Goal: Information Seeking & Learning: Understand process/instructions

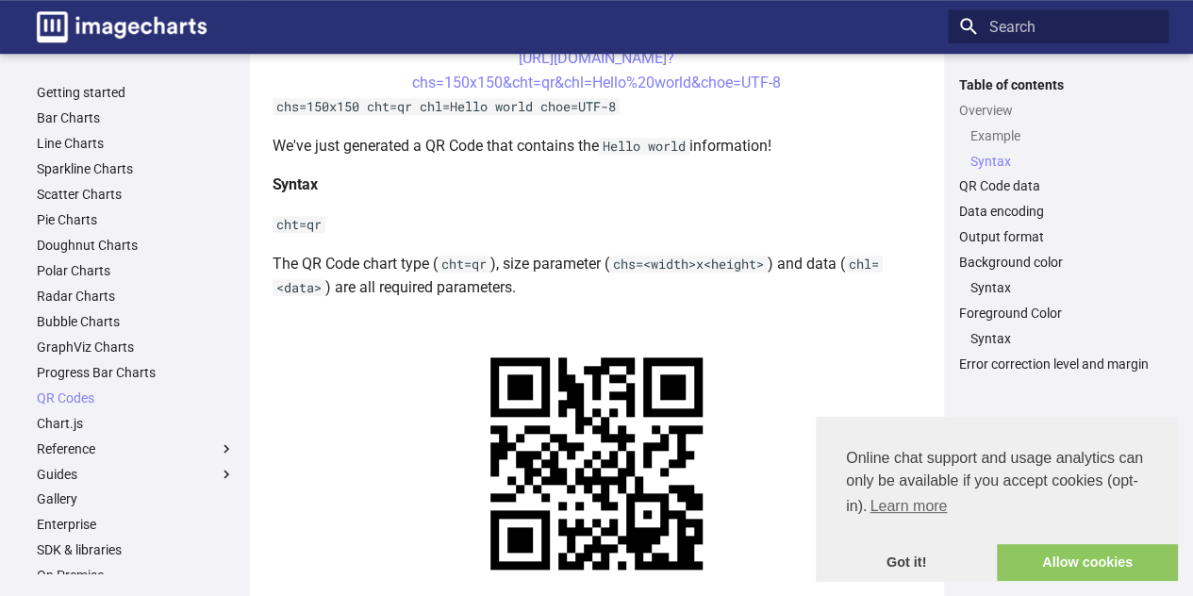
scroll to position [754, 0]
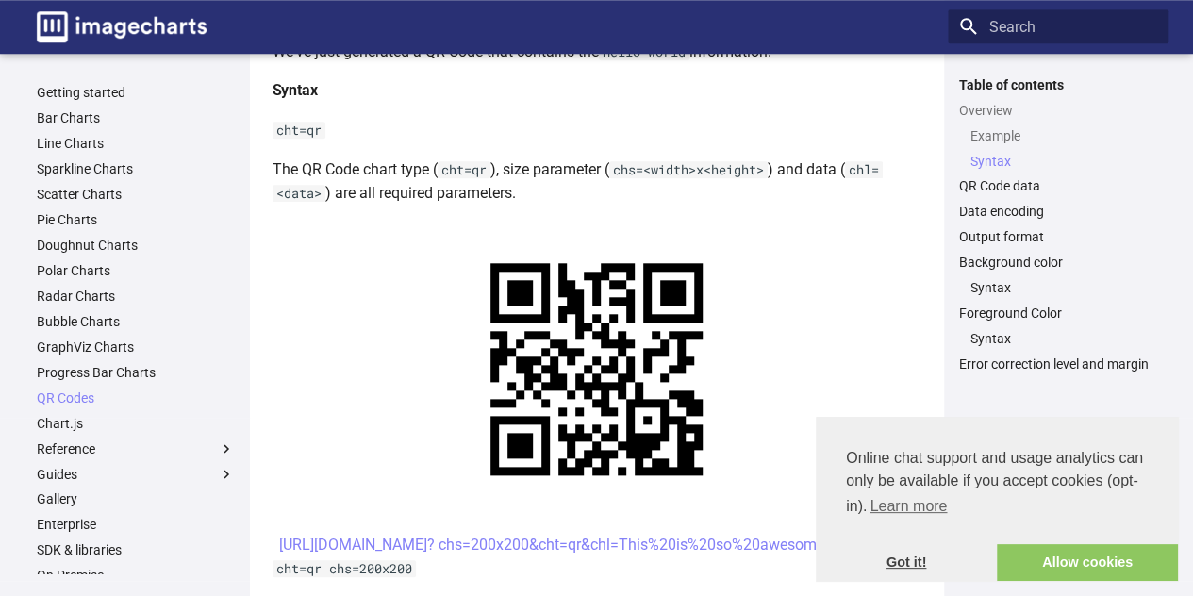
click at [891, 554] on link "Got it!" at bounding box center [906, 563] width 181 height 38
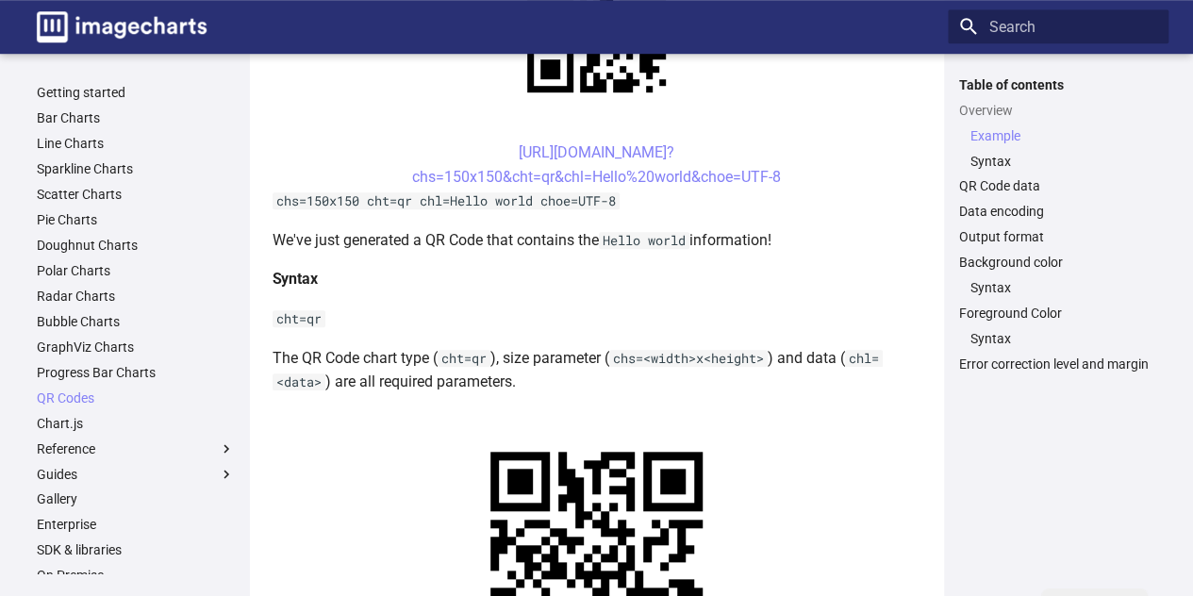
scroll to position [471, 0]
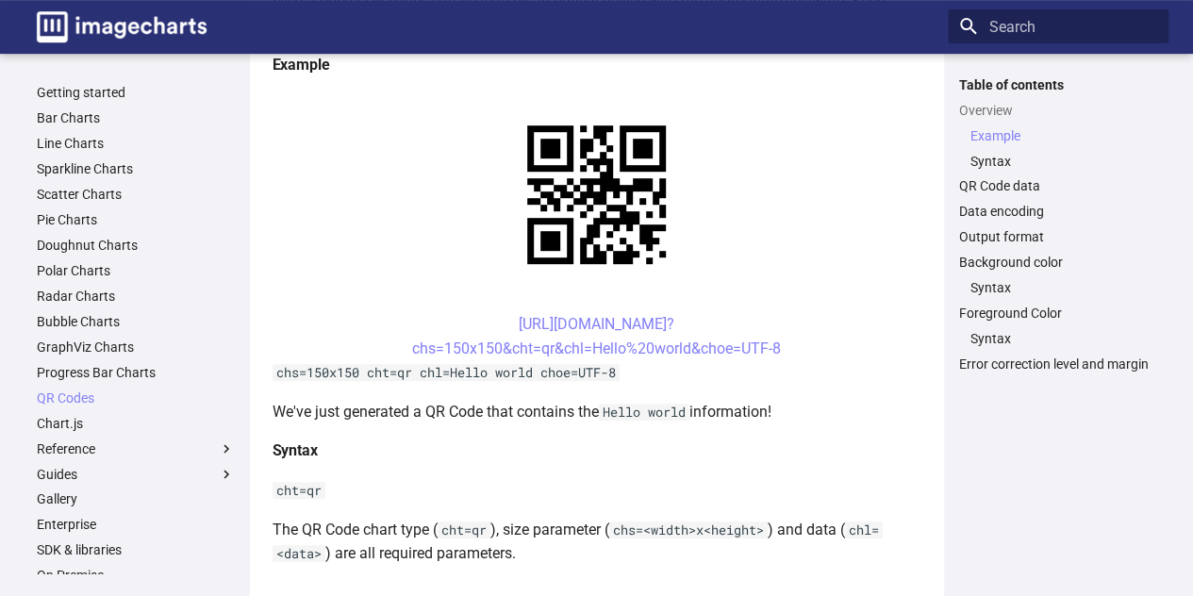
scroll to position [377, 0]
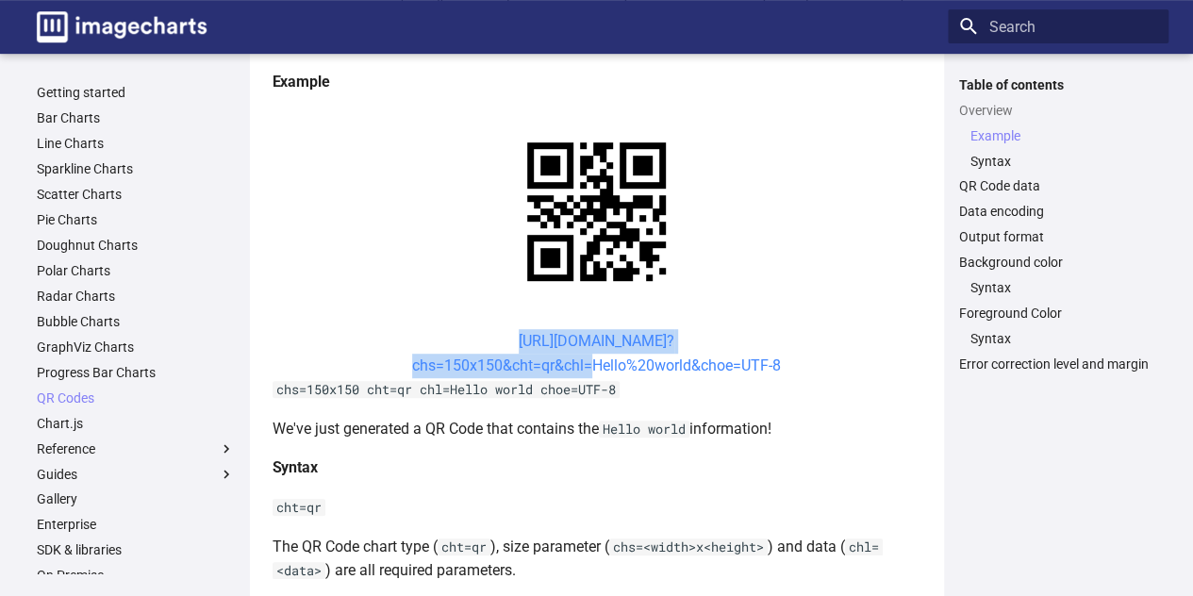
drag, startPoint x: 461, startPoint y: 326, endPoint x: 583, endPoint y: 366, distance: 127.9
copy link "https://image-charts.com/chart? chs=150x150&cht=qr&chl"
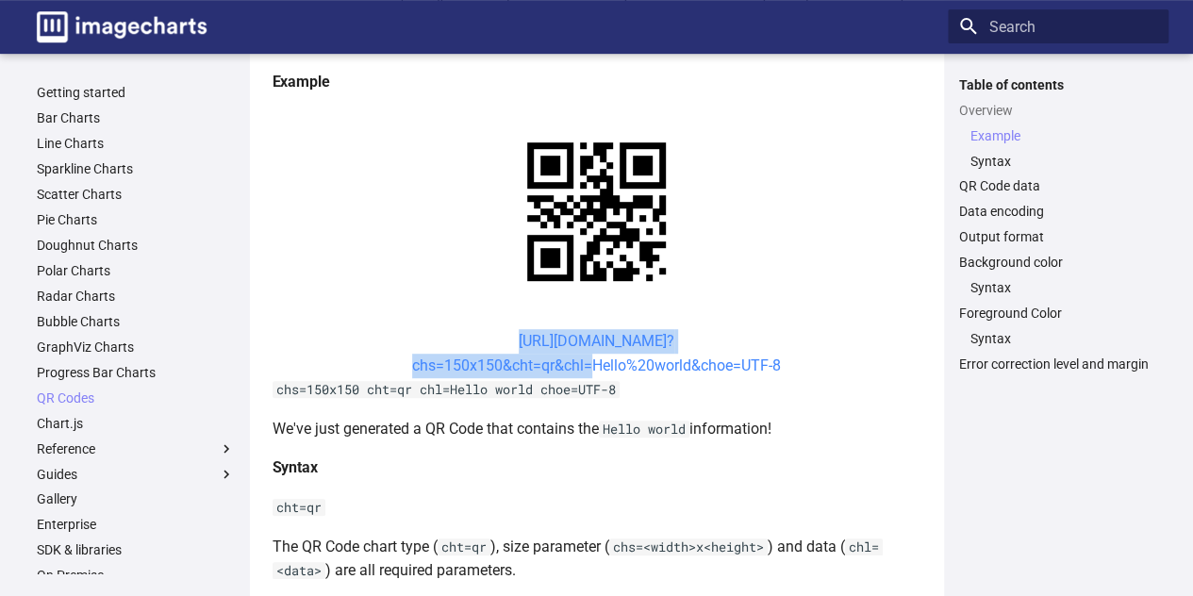
drag, startPoint x: 471, startPoint y: 325, endPoint x: 583, endPoint y: 365, distance: 118.1
copy link "https://image-charts.com/chart? chs=150x150&cht=qr&chl"
click at [400, 371] on center "https://image-charts.com/chart? chs=150x150&cht=qr&chl=Hello%20world&choe=UTF-8" at bounding box center [597, 353] width 649 height 48
drag, startPoint x: 401, startPoint y: 359, endPoint x: 583, endPoint y: 372, distance: 182.4
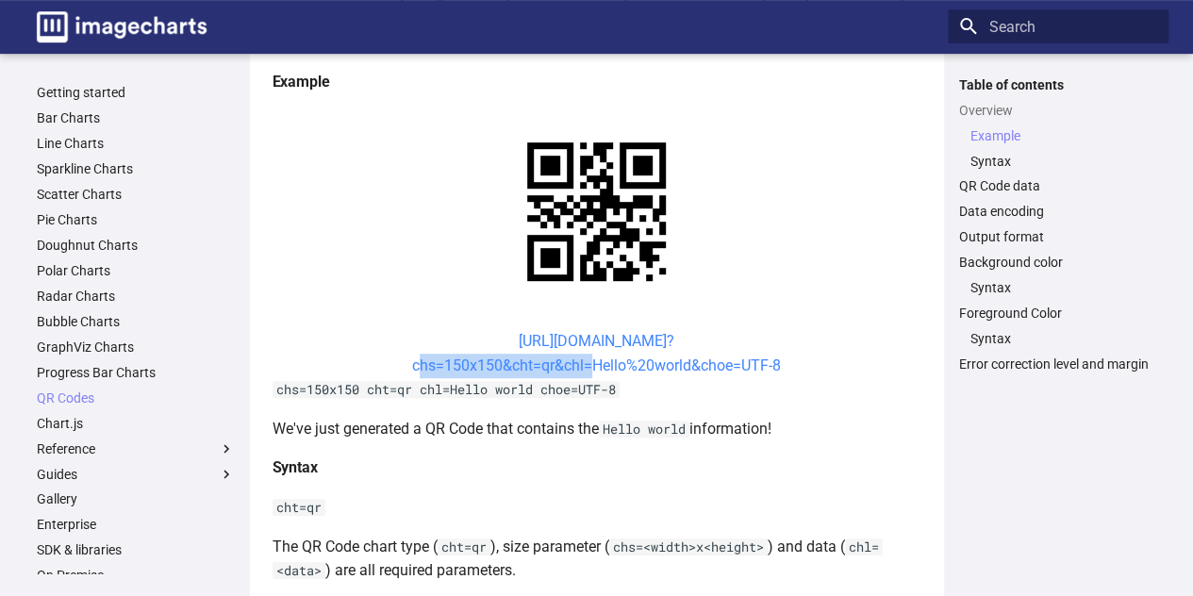
click at [583, 372] on center "https://image-charts.com/chart? chs=150x150&cht=qr&chl=Hello%20world&choe=UTF-8" at bounding box center [597, 353] width 649 height 48
copy link "chs=150x150&cht=qr&chl"
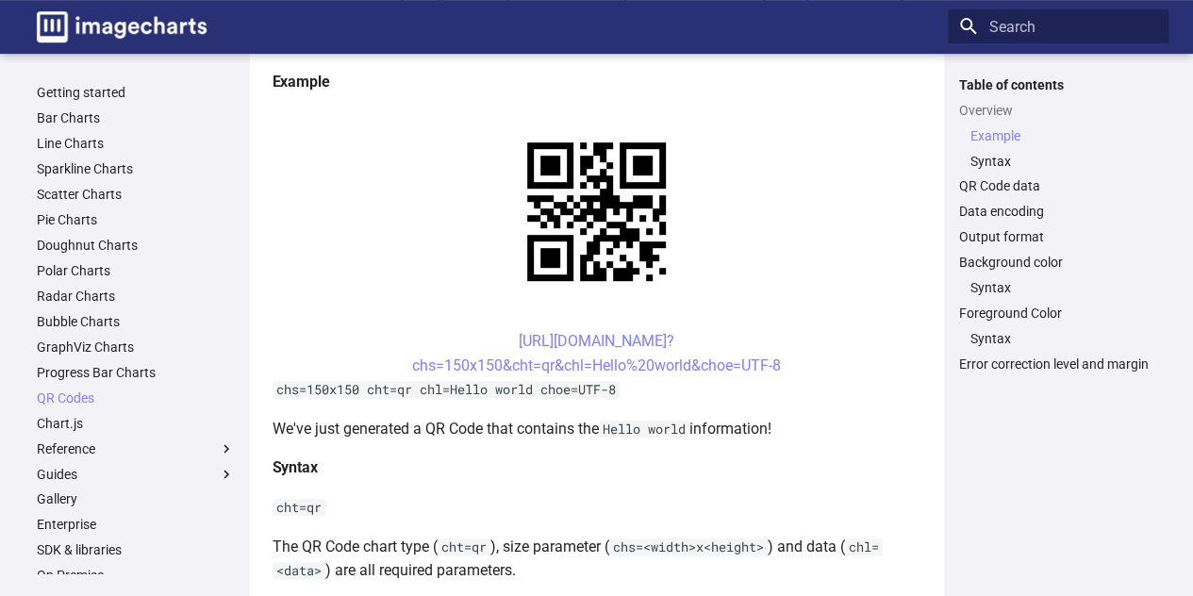
drag, startPoint x: 883, startPoint y: 382, endPoint x: 828, endPoint y: 374, distance: 55.2
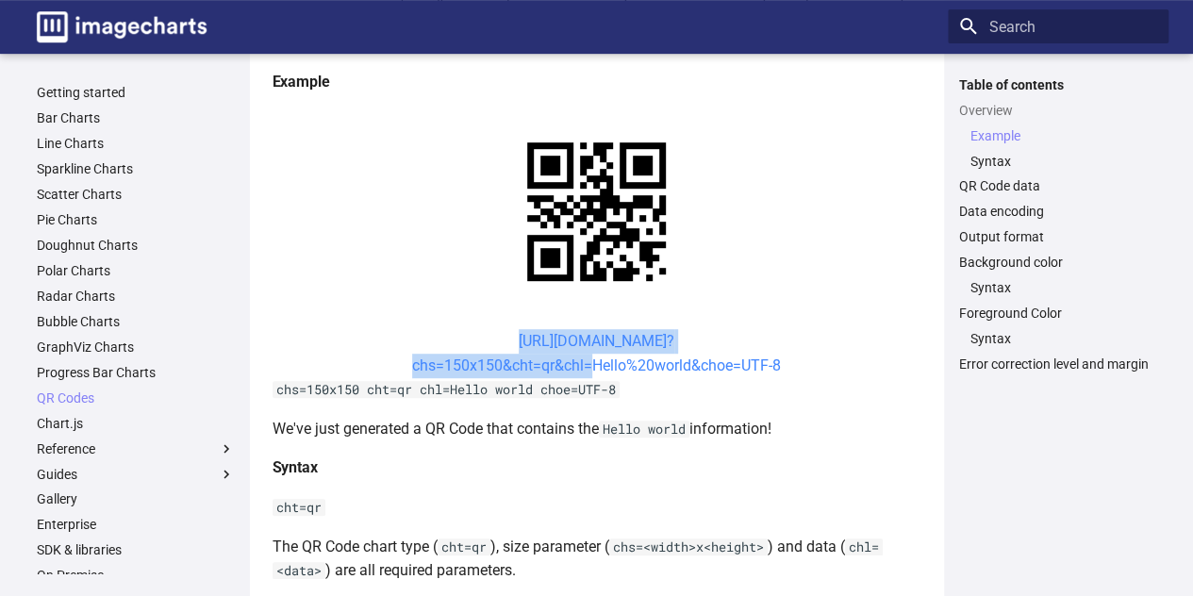
drag, startPoint x: 479, startPoint y: 334, endPoint x: 583, endPoint y: 368, distance: 109.1
click at [583, 368] on center "https://image-charts.com/chart? chs=150x150&cht=qr&chl=Hello%20world&choe=UTF-8" at bounding box center [597, 353] width 649 height 48
copy link "https://image-charts.com/chart? chs=150x150&cht=qr&chl"
